Goal: Transaction & Acquisition: Book appointment/travel/reservation

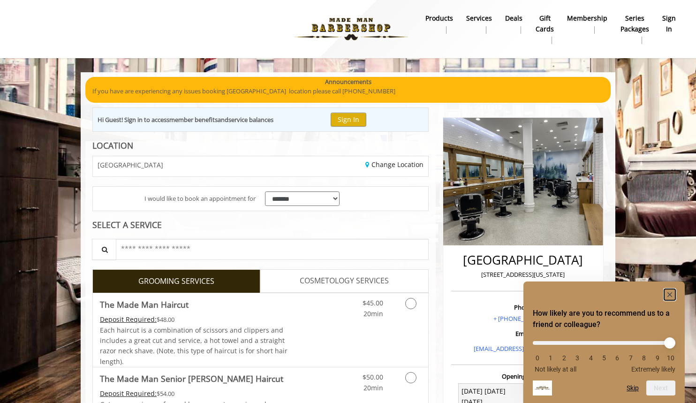
click at [671, 292] on icon "Hide survey" at bounding box center [670, 294] width 5 height 5
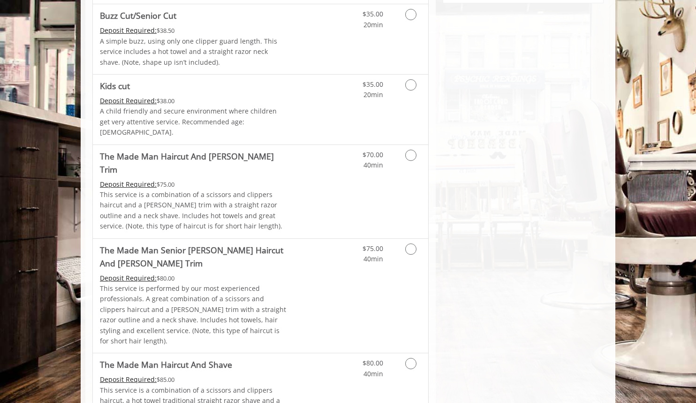
scroll to position [610, 0]
click at [273, 152] on link "The Made Man Haircut And [PERSON_NAME] Trim Deposit Required: $75.00 This servi…" at bounding box center [194, 190] width 189 height 93
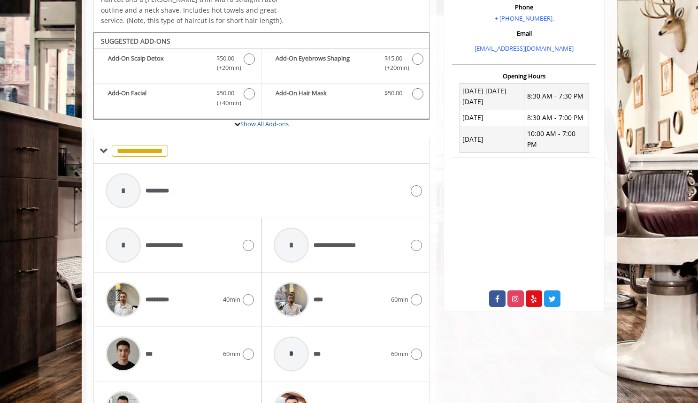
scroll to position [320, 0]
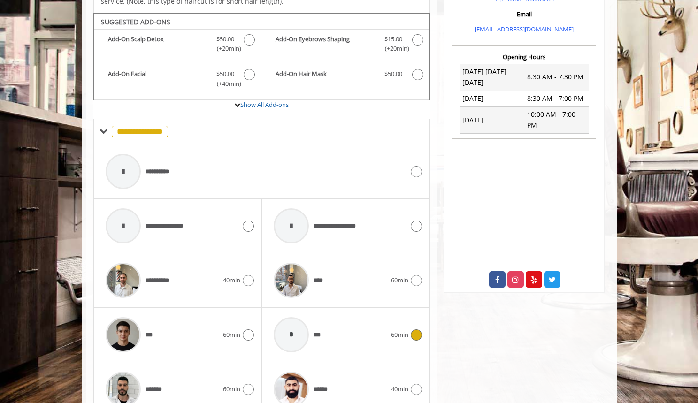
click at [348, 316] on div "* ***" at bounding box center [330, 334] width 122 height 45
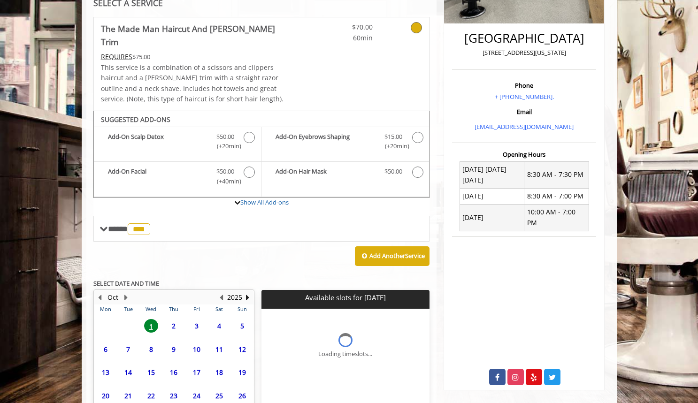
scroll to position [289, 0]
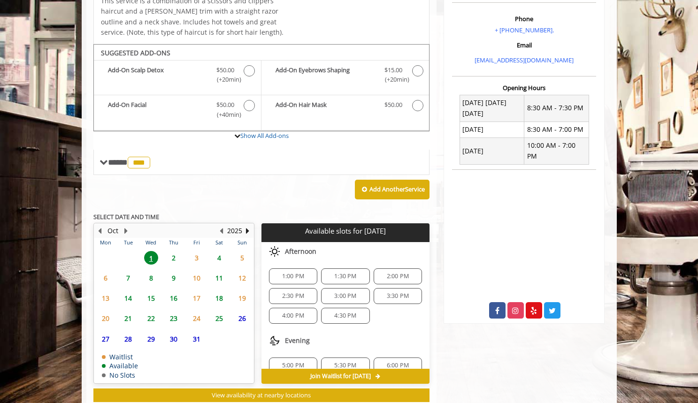
click at [170, 251] on span "2" at bounding box center [174, 258] width 14 height 14
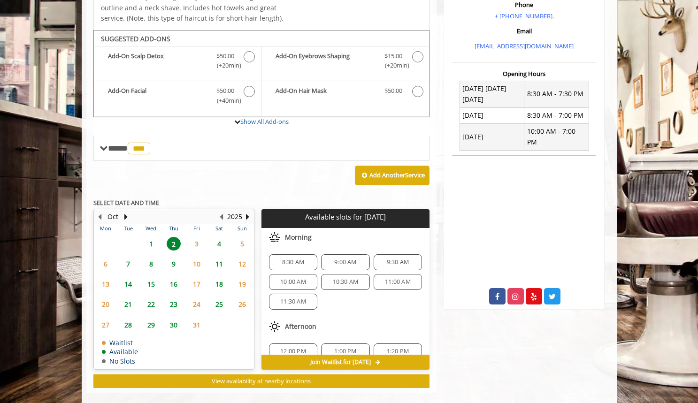
click at [198, 237] on span "3" at bounding box center [197, 244] width 14 height 14
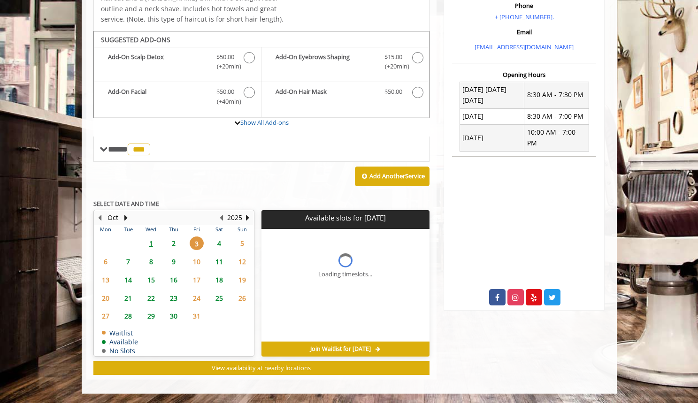
scroll to position [289, 0]
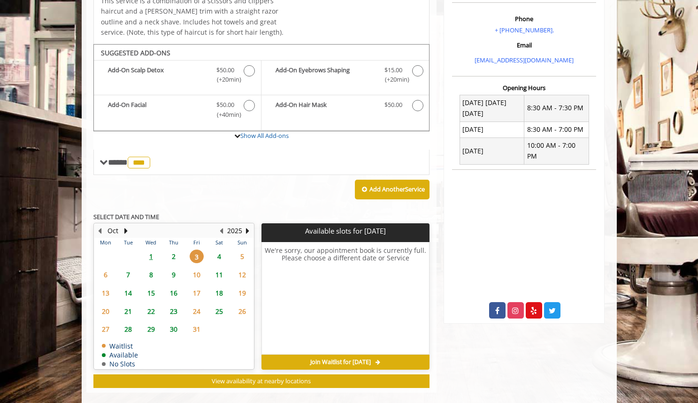
click at [223, 250] on span "4" at bounding box center [219, 257] width 14 height 14
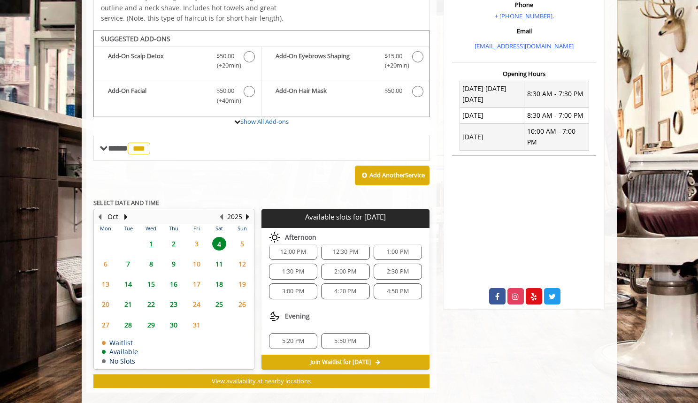
scroll to position [101, 0]
click at [128, 277] on span "14" at bounding box center [128, 284] width 14 height 14
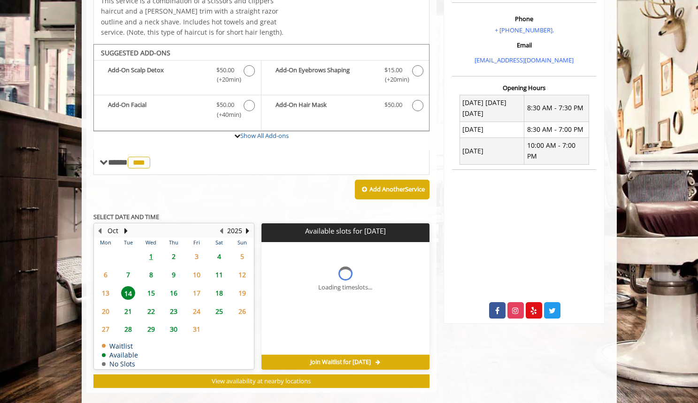
scroll to position [303, 0]
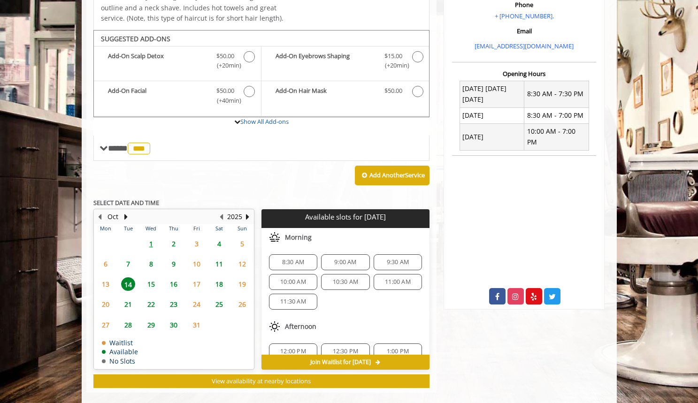
click at [151, 277] on span "15" at bounding box center [151, 284] width 14 height 14
click at [175, 277] on span "16" at bounding box center [174, 284] width 14 height 14
click at [124, 257] on span "7" at bounding box center [128, 264] width 14 height 14
